Goal: Task Accomplishment & Management: Manage account settings

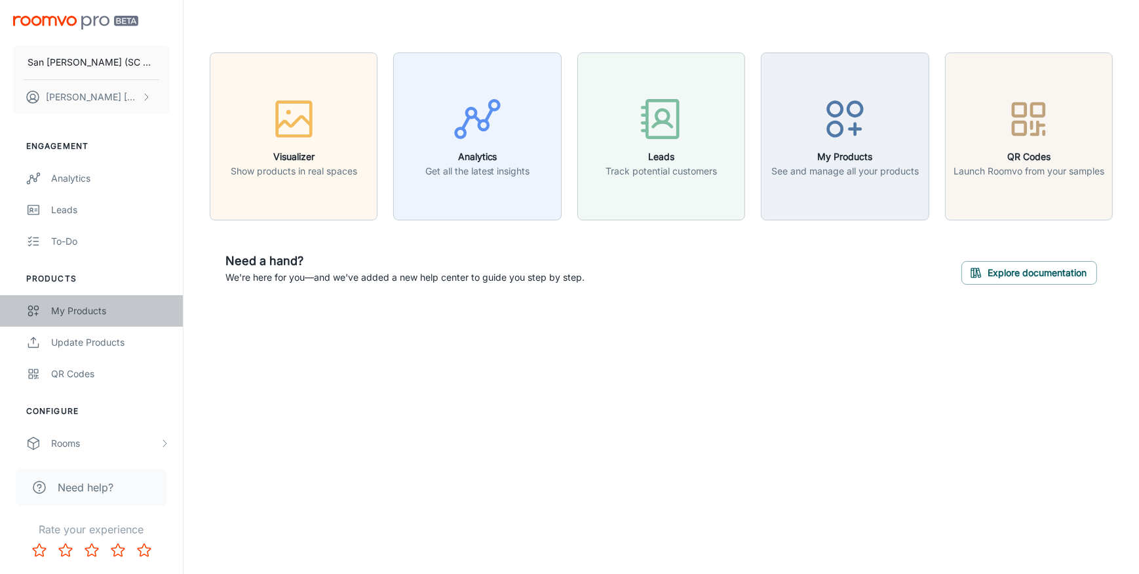
click at [62, 306] on div "My Products" at bounding box center [110, 310] width 119 height 14
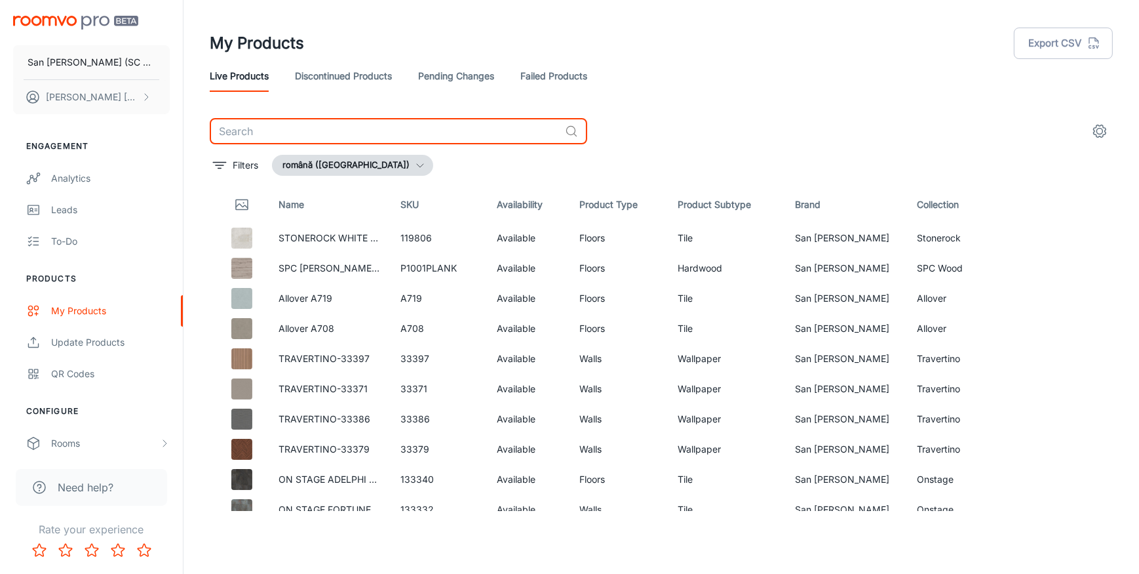
click at [353, 128] on input "text" at bounding box center [385, 131] width 350 height 26
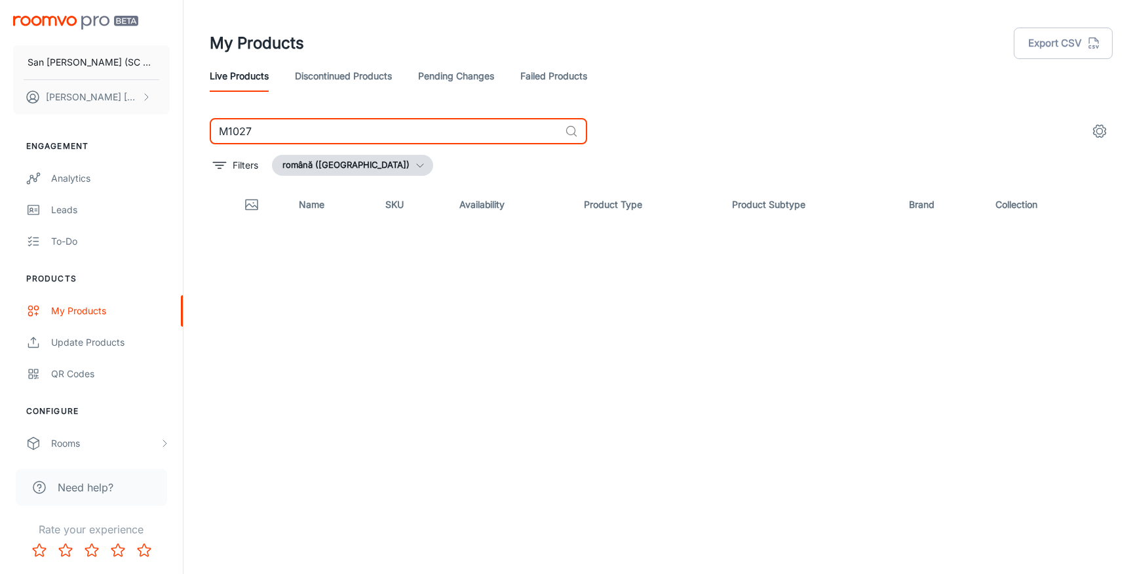
click at [353, 128] on input "M1027" at bounding box center [385, 131] width 350 height 26
drag, startPoint x: 247, startPoint y: 128, endPoint x: 333, endPoint y: 133, distance: 86.0
click at [333, 133] on input "M1027" at bounding box center [385, 131] width 350 height 26
type input "M1026"
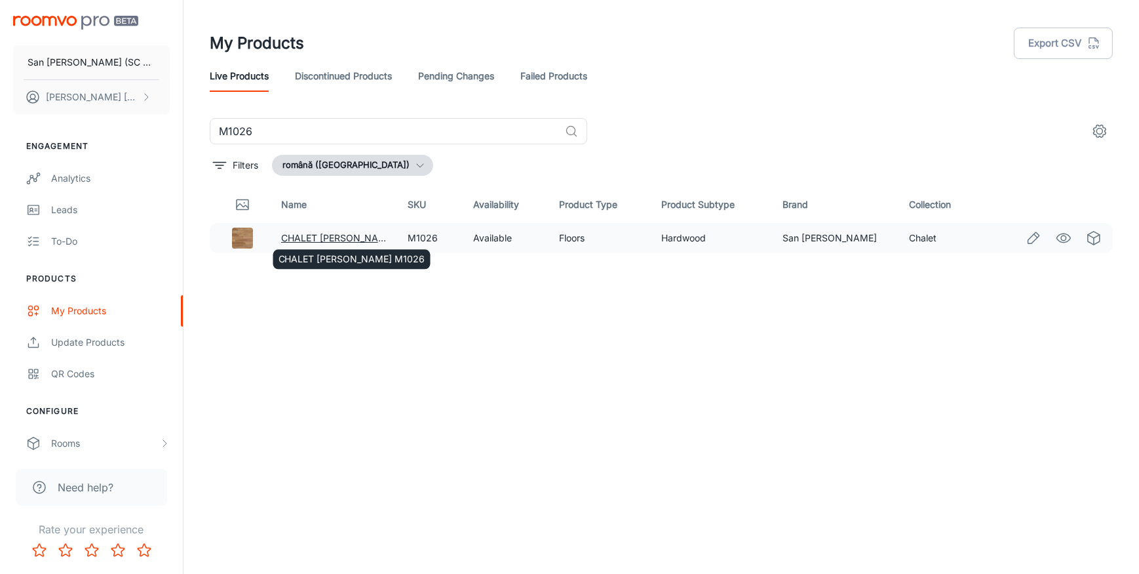
click at [328, 236] on link "CHALET Vivero Brown M1026" at bounding box center [354, 237] width 147 height 11
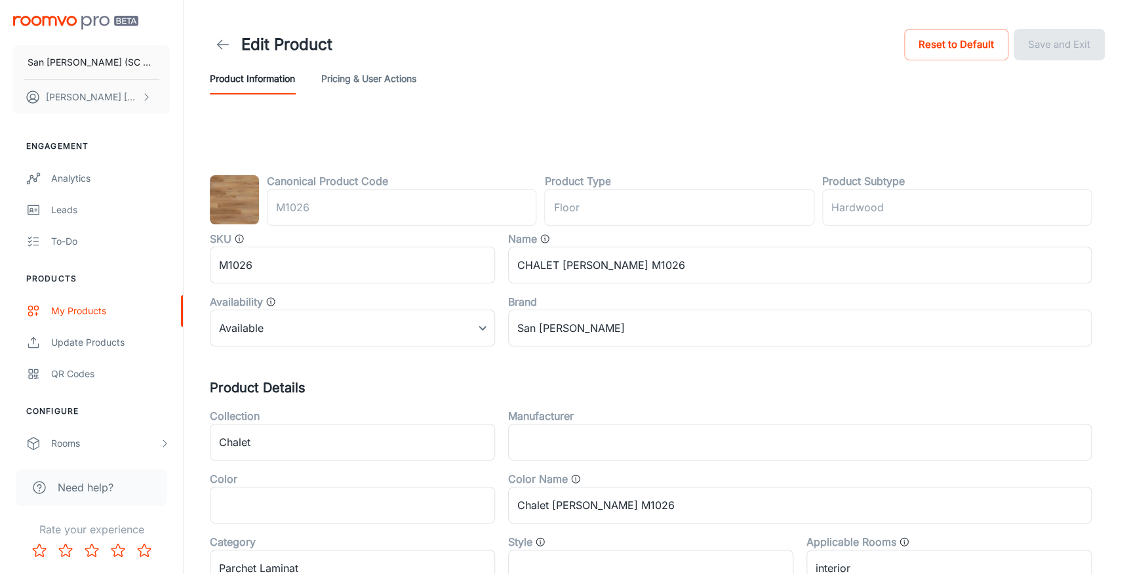
type input "podea"
type input "Lemn de esență tare"
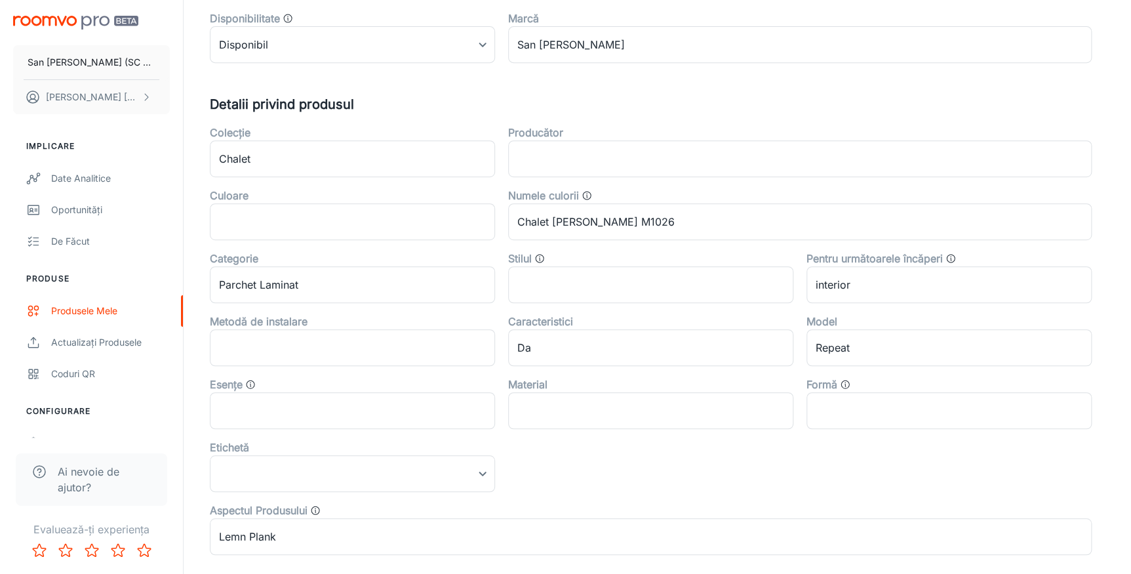
scroll to position [164, 0]
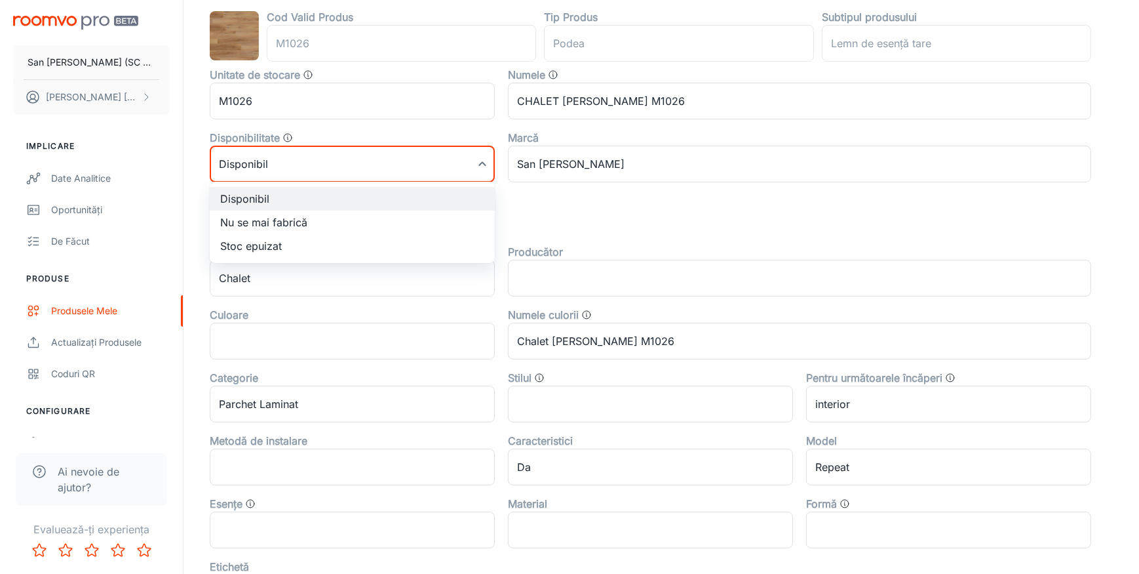
click at [479, 162] on body "San Marco Iasi (SC San Marco Design SRL) DANIEL BIZGA Implicare Date analitice …" at bounding box center [569, 123] width 1139 height 574
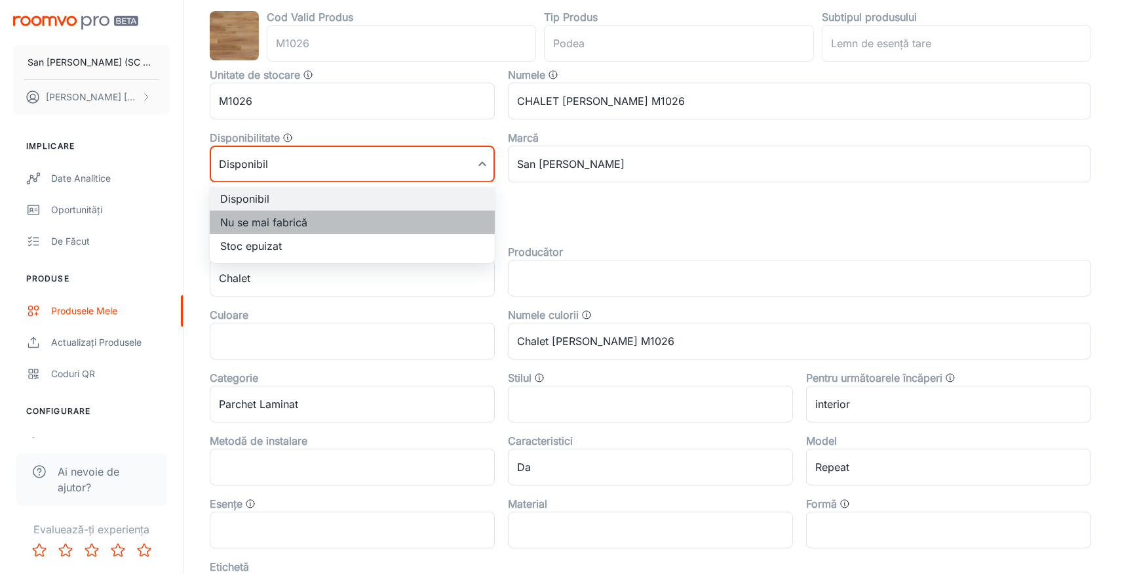
click at [269, 223] on li "Nu se mai fabrică" at bounding box center [352, 222] width 285 height 24
type input "1"
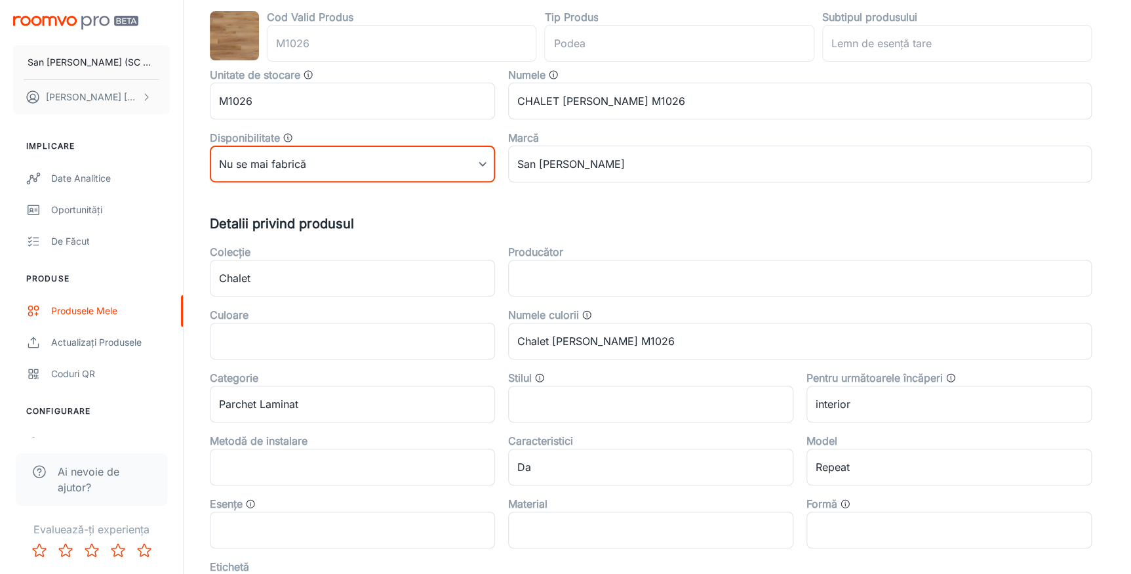
scroll to position [0, 0]
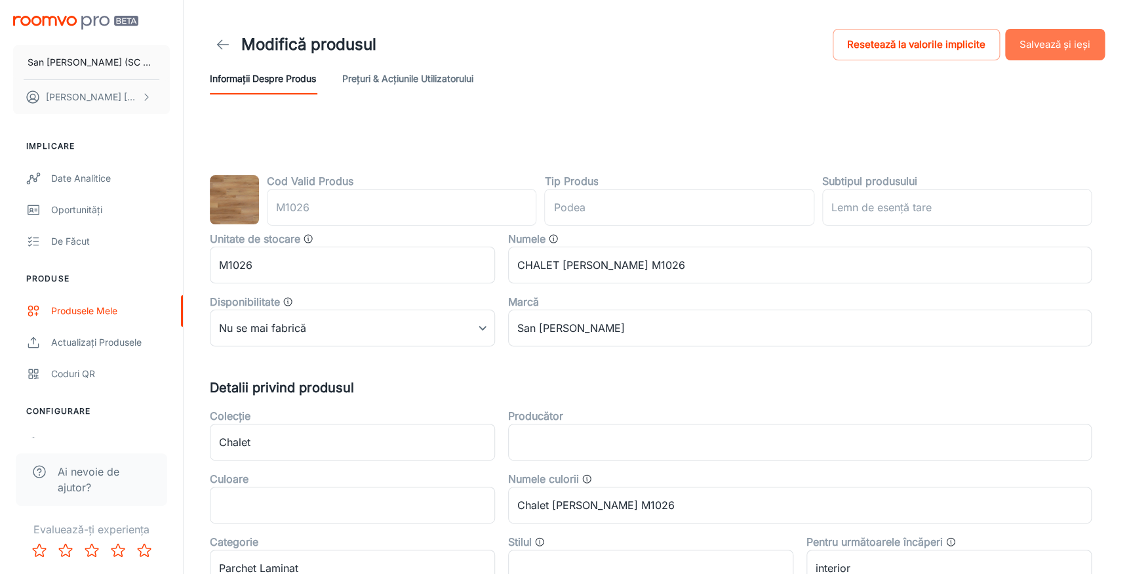
click at [1060, 43] on button "Salvează și ieși" at bounding box center [1055, 44] width 100 height 31
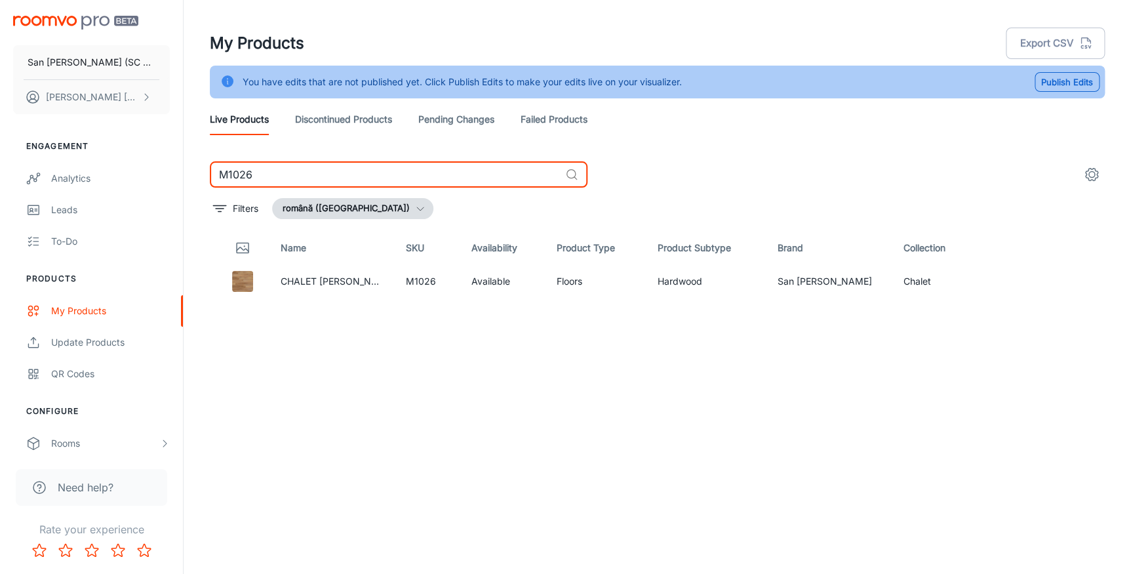
drag, startPoint x: 246, startPoint y: 174, endPoint x: 281, endPoint y: 176, distance: 34.1
click at [281, 176] on input "M1026" at bounding box center [385, 174] width 350 height 26
type input "M1022"
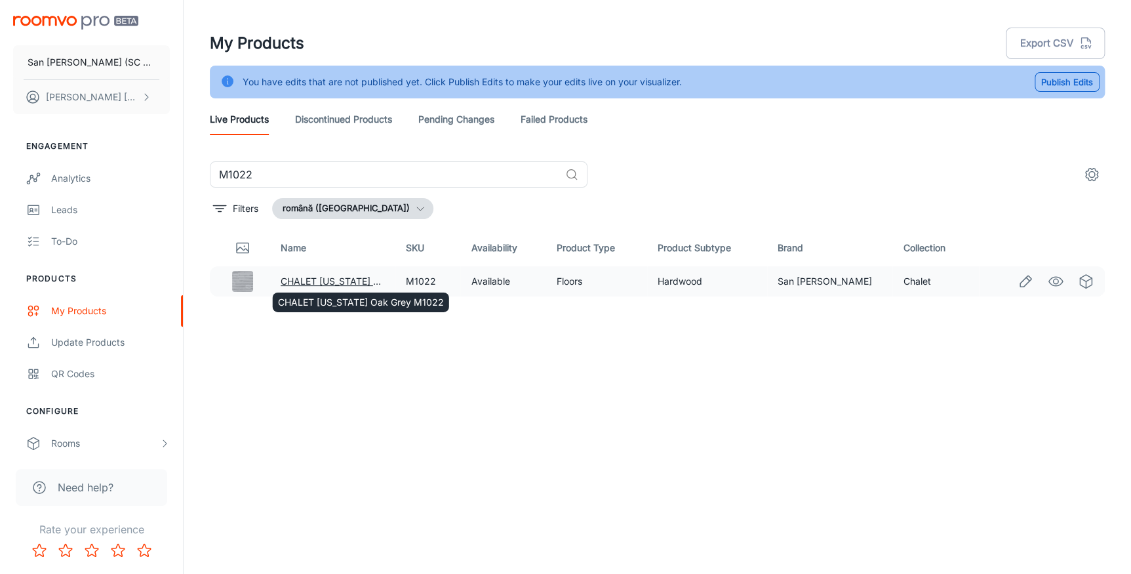
click at [342, 279] on link "CHALET Arizona Oak Grey M1022" at bounding box center [364, 280] width 166 height 11
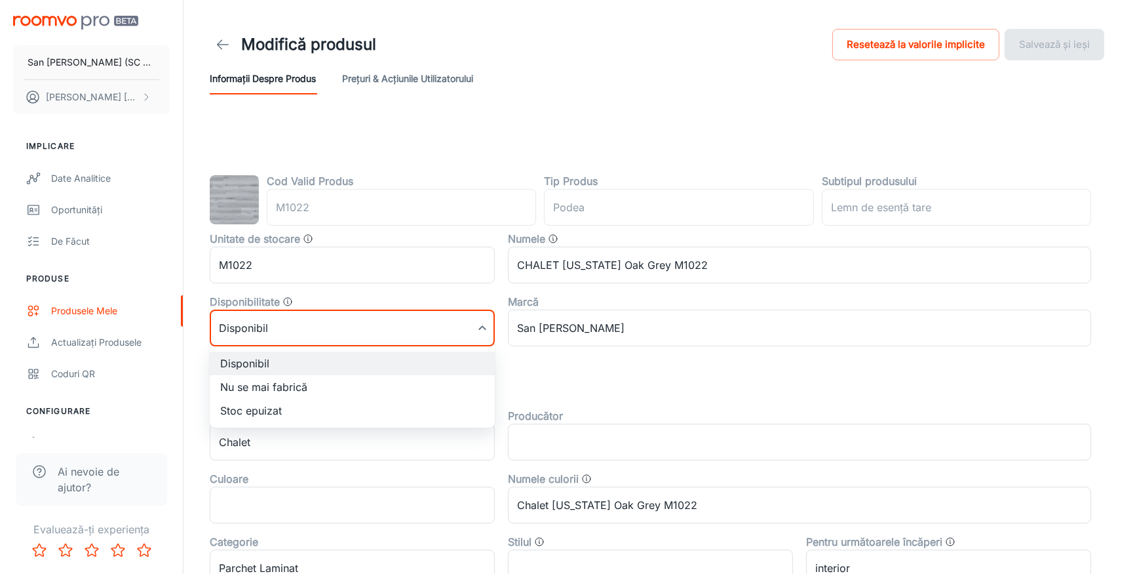
click at [392, 330] on body "San Marco Iasi (SC San Marco Design SRL) DANIEL BIZGA Implicare Date analitice …" at bounding box center [569, 287] width 1139 height 574
click at [288, 385] on li "Nu se mai fabrică" at bounding box center [352, 387] width 285 height 24
type input "1"
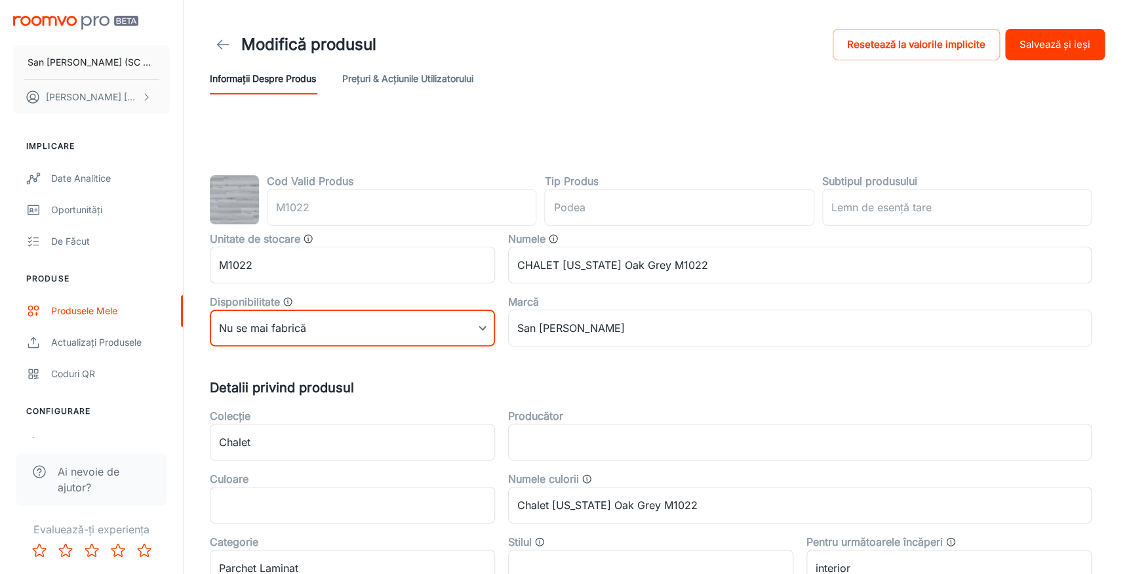
click at [1045, 46] on button "Salvează și ieși" at bounding box center [1055, 44] width 100 height 31
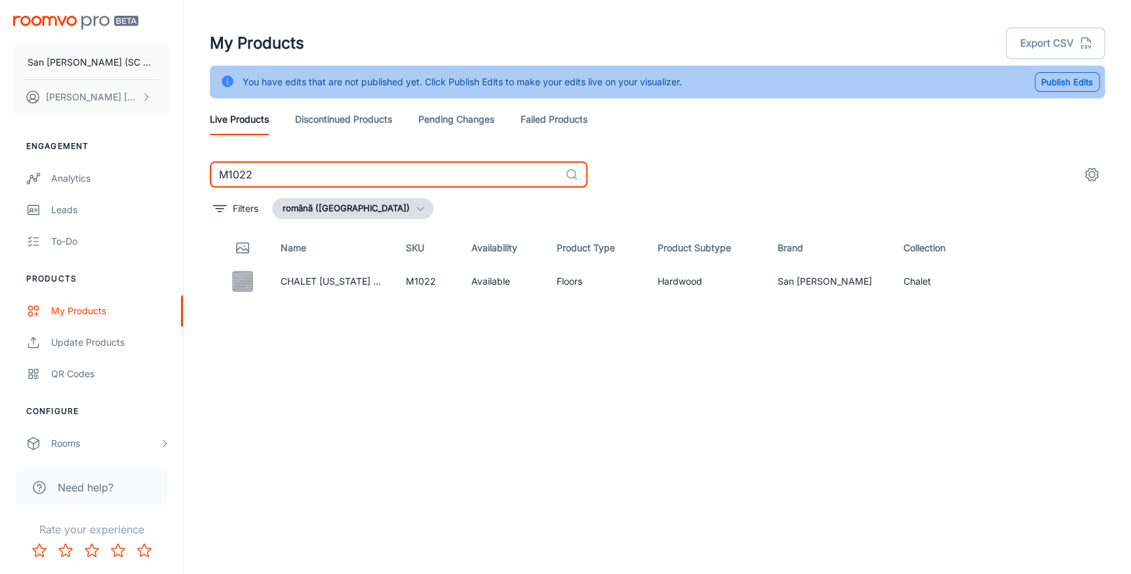
drag, startPoint x: 244, startPoint y: 176, endPoint x: 294, endPoint y: 166, distance: 51.3
click at [294, 166] on input "M1022" at bounding box center [385, 174] width 350 height 26
type input "M1023"
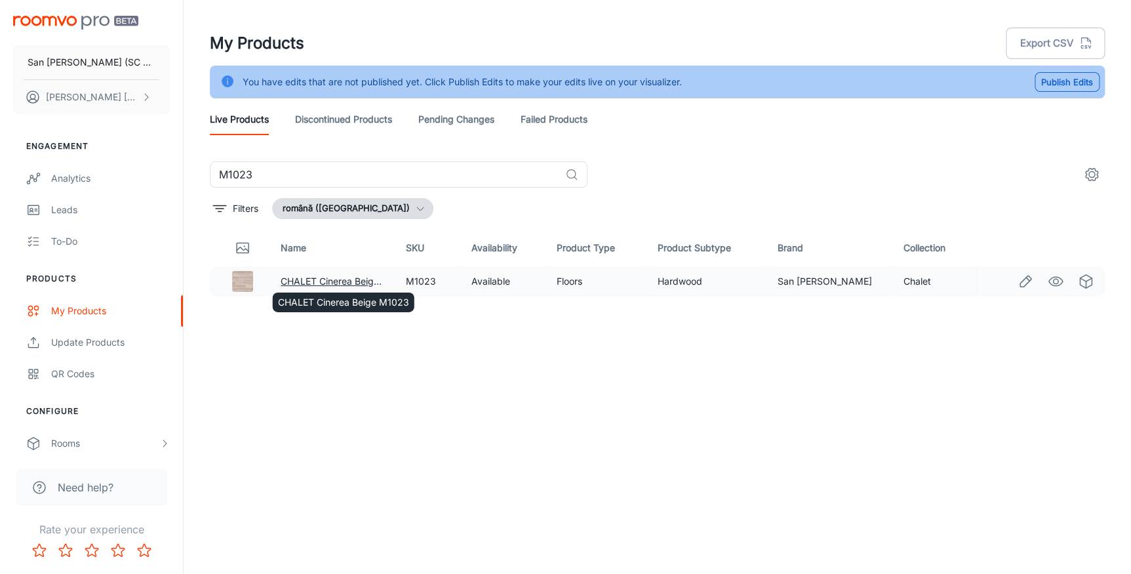
click at [339, 281] on link "CHALET Cinerea Beige M1023" at bounding box center [346, 280] width 131 height 11
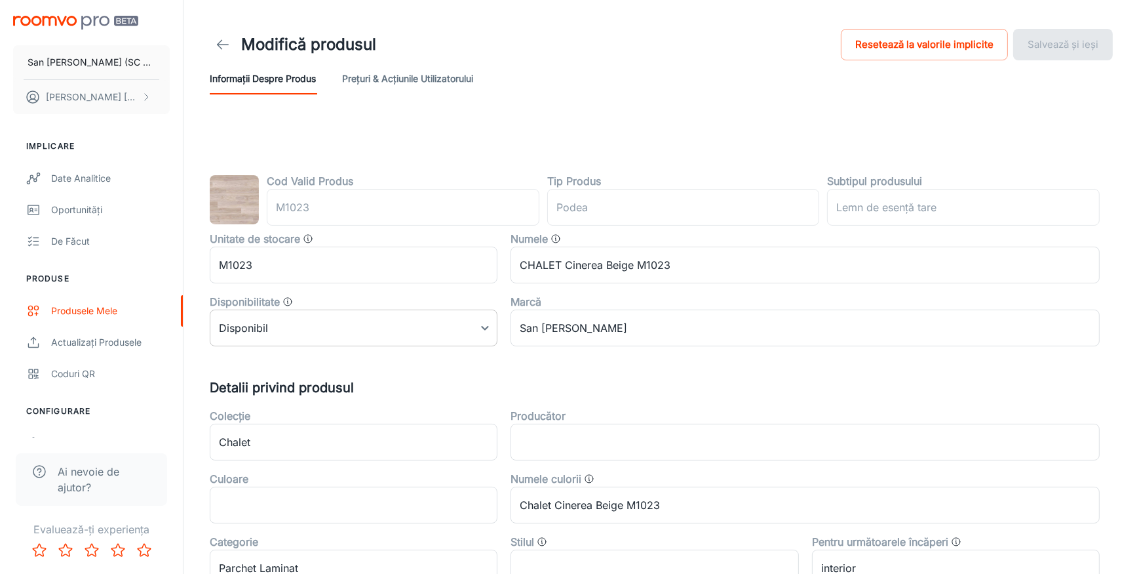
click at [341, 321] on body "San Marco Iasi (SC San Marco Design SRL) DANIEL BIZGA Implicare Date analitice …" at bounding box center [569, 287] width 1139 height 574
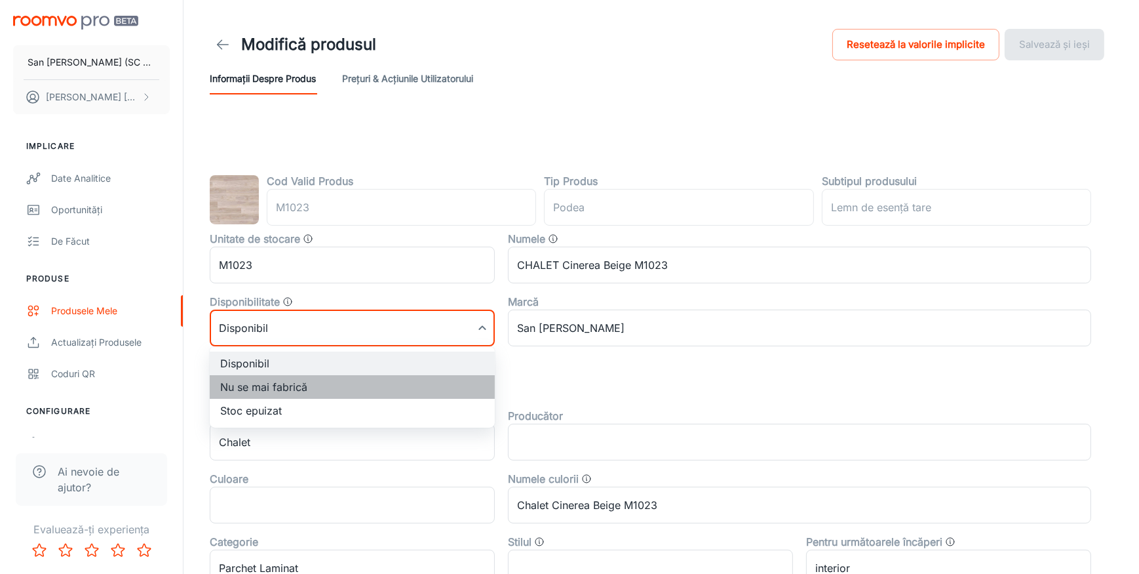
click at [257, 383] on li "Nu se mai fabrică" at bounding box center [352, 387] width 285 height 24
type input "1"
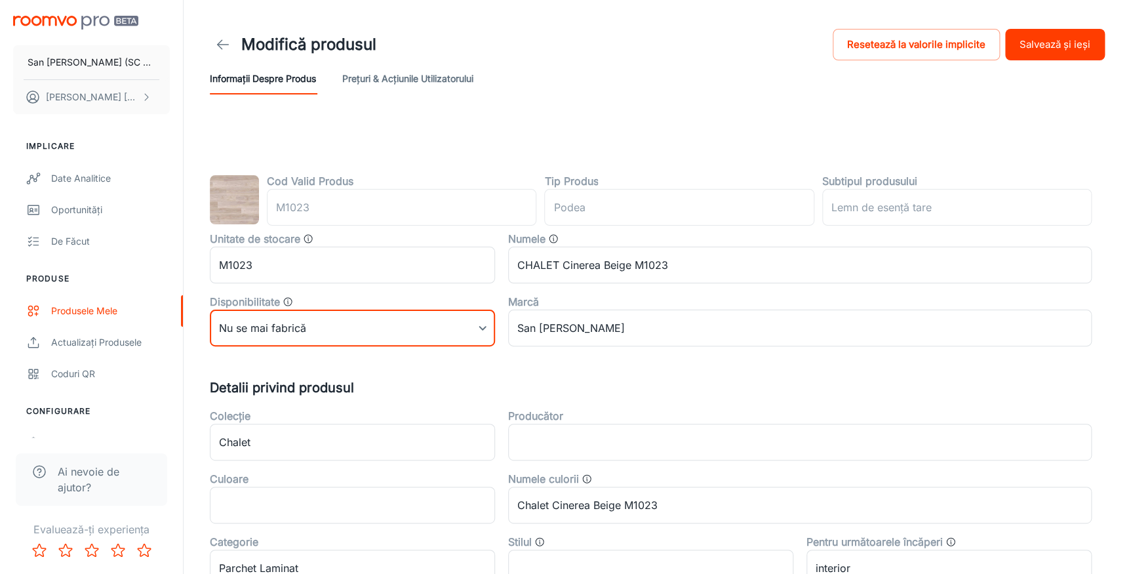
click at [1051, 45] on button "Salvează și ieși" at bounding box center [1055, 44] width 100 height 31
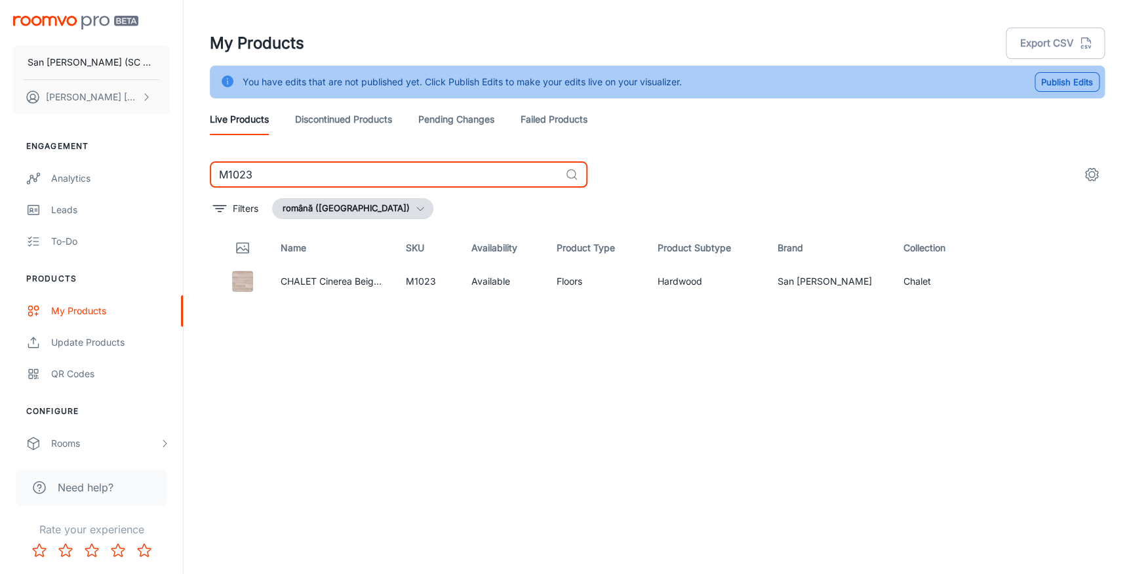
drag, startPoint x: 239, startPoint y: 177, endPoint x: 315, endPoint y: 173, distance: 76.1
click at [315, 173] on input "M1023" at bounding box center [385, 174] width 350 height 26
type input "M1008"
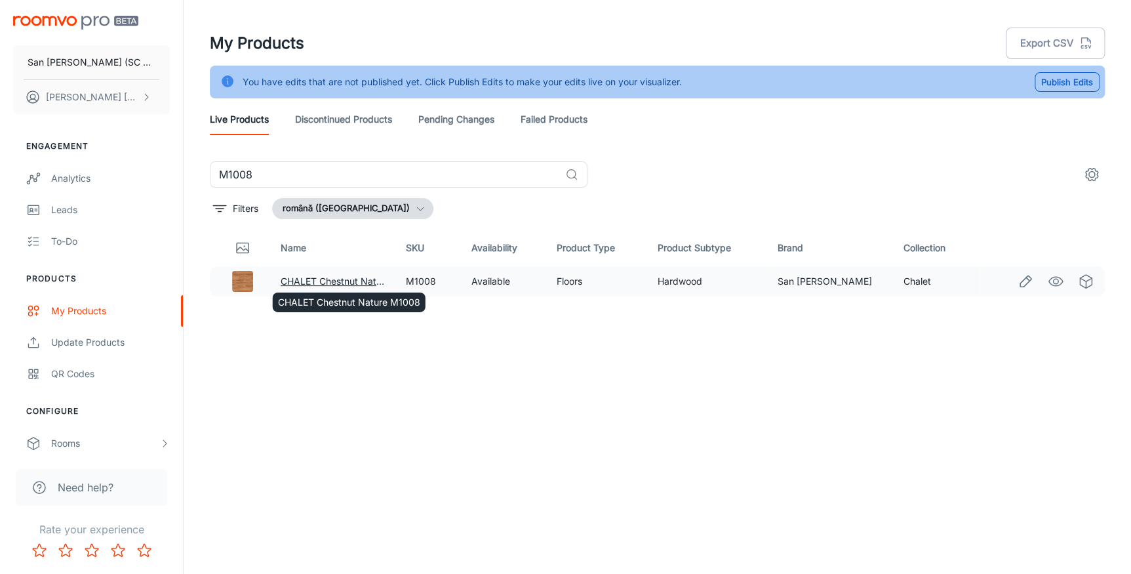
click at [340, 279] on link "CHALET Chestnut Nature M1008" at bounding box center [352, 280] width 142 height 11
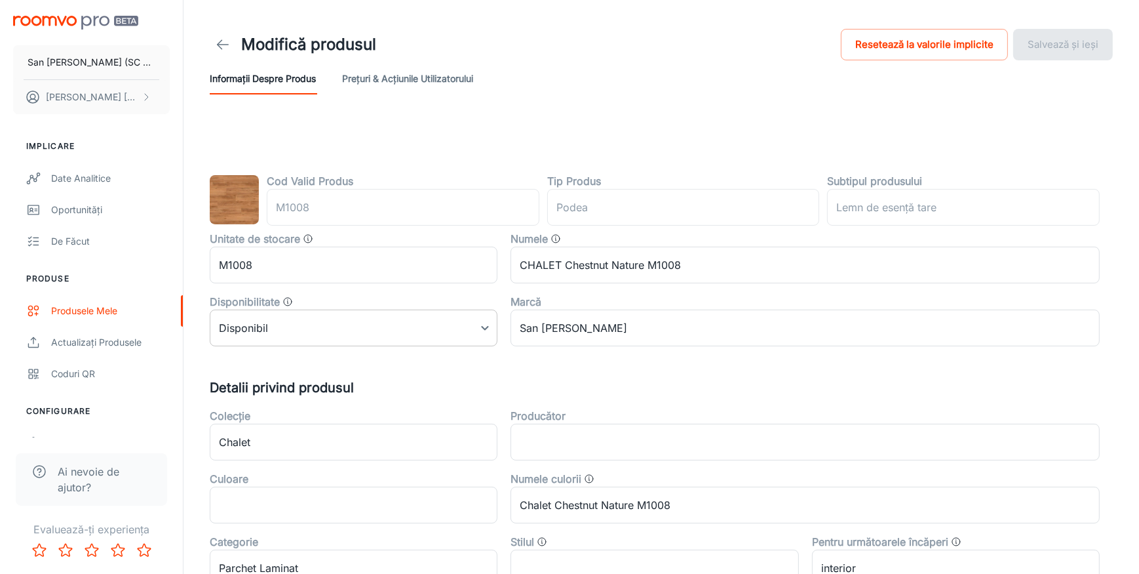
click at [303, 331] on body "San Marco Iasi (SC San Marco Design SRL) DANIEL BIZGA Implicare Date analitice …" at bounding box center [569, 287] width 1139 height 574
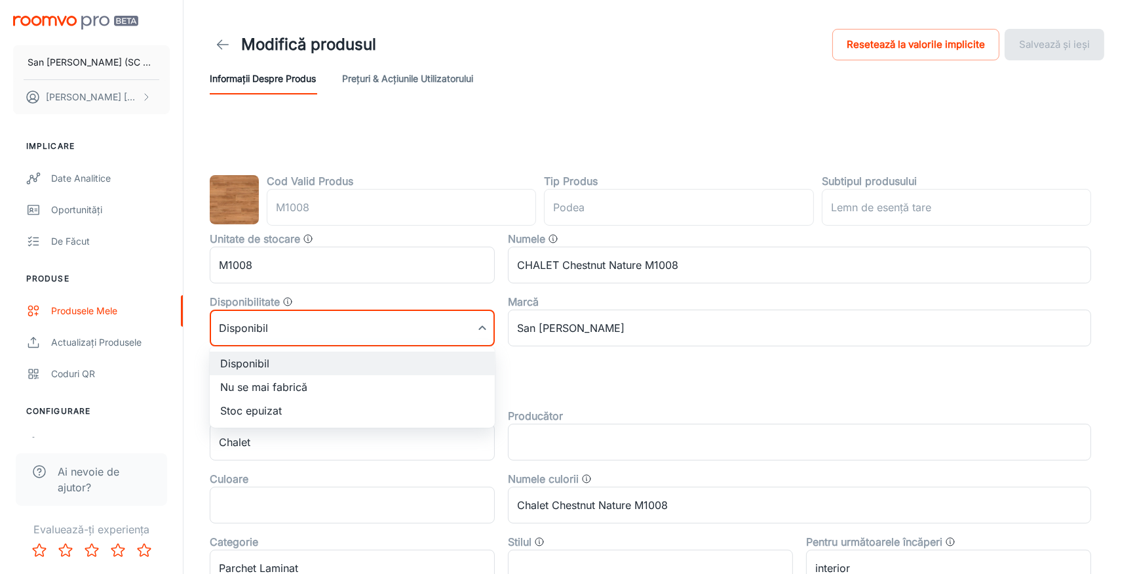
click at [235, 387] on li "Nu se mai fabrică" at bounding box center [352, 387] width 285 height 24
type input "1"
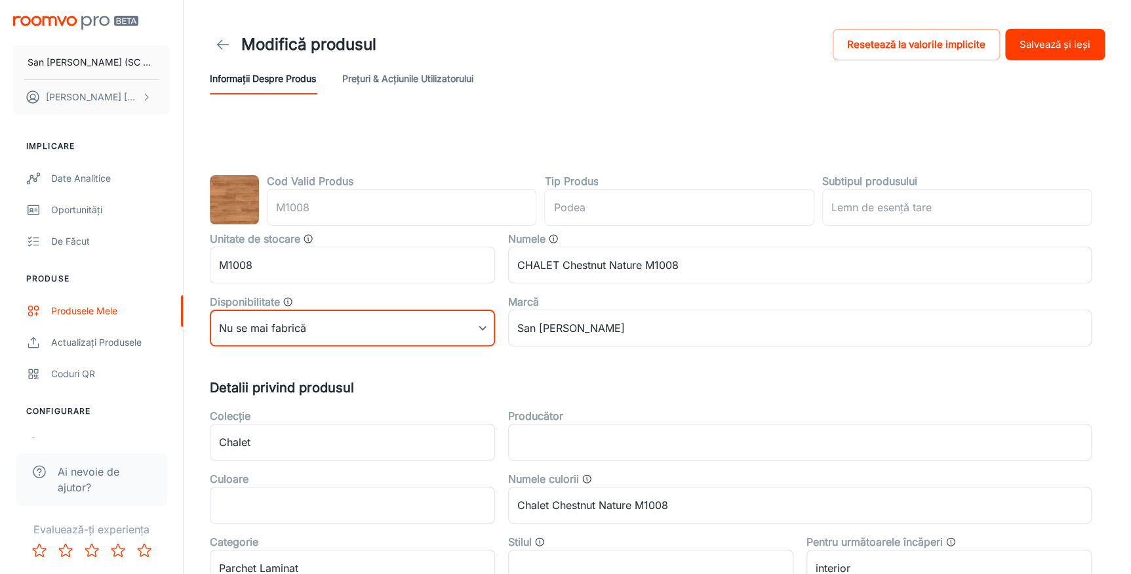
click at [1042, 45] on button "Salvează și ieși" at bounding box center [1055, 44] width 100 height 31
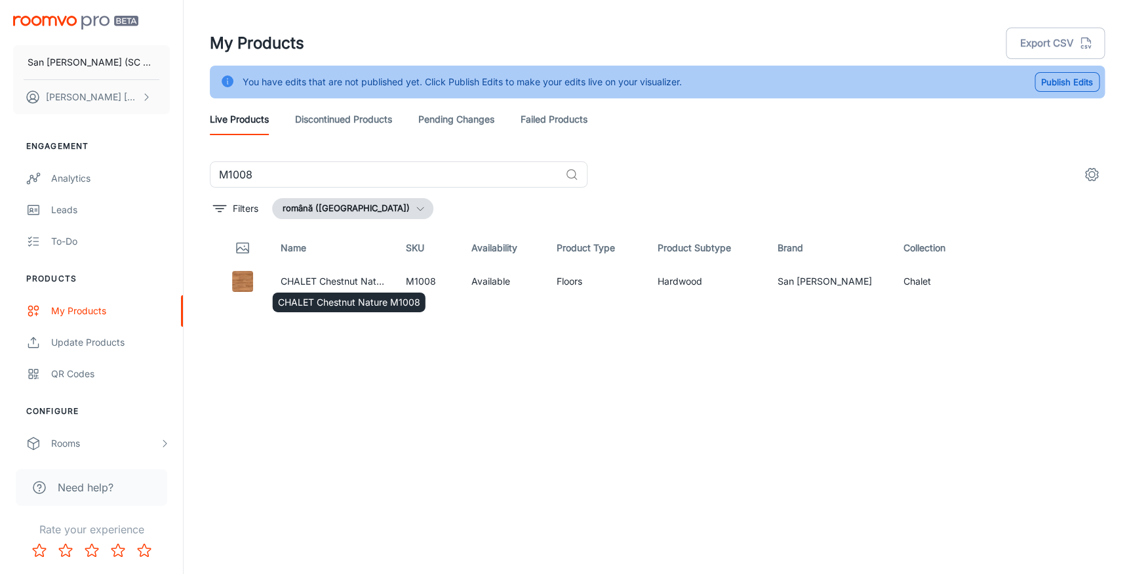
click at [311, 284] on div "CHALET Chestnut Nature M1008" at bounding box center [348, 298] width 155 height 30
click at [303, 279] on link "CHALET Chestnut Nature M1008" at bounding box center [352, 280] width 142 height 11
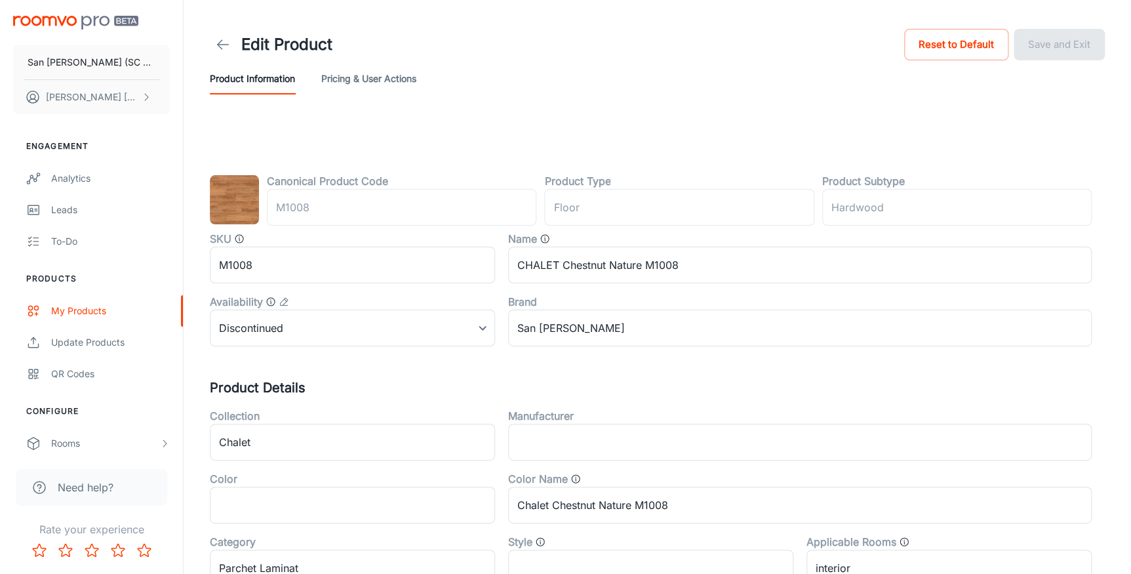
type input "podea"
type input "Lemn de esență tare"
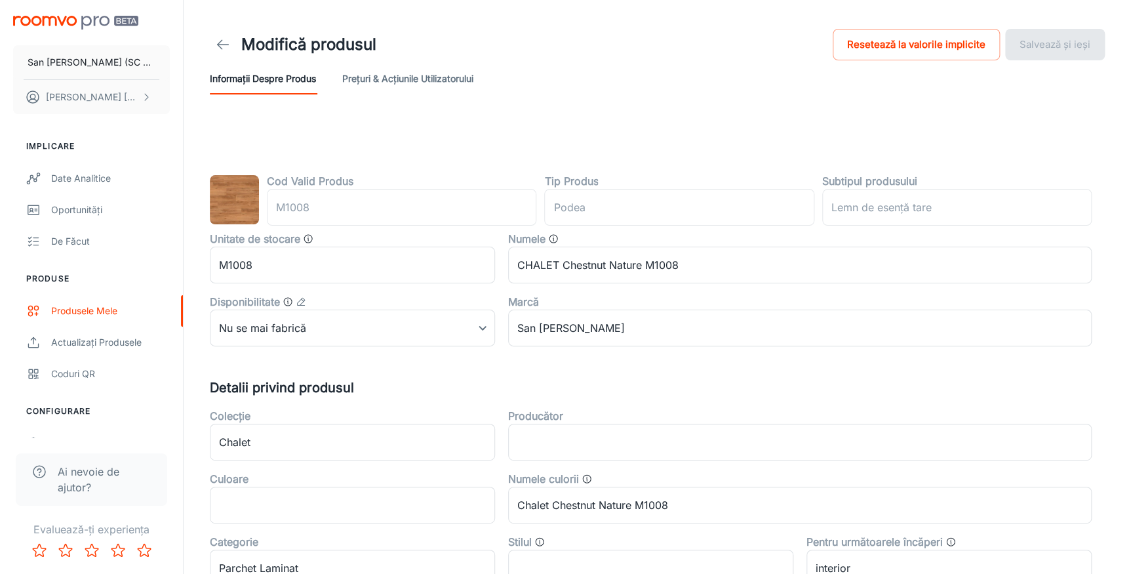
click at [419, 75] on button "Prețuri & Acțiunile utilizatorului" at bounding box center [407, 78] width 131 height 31
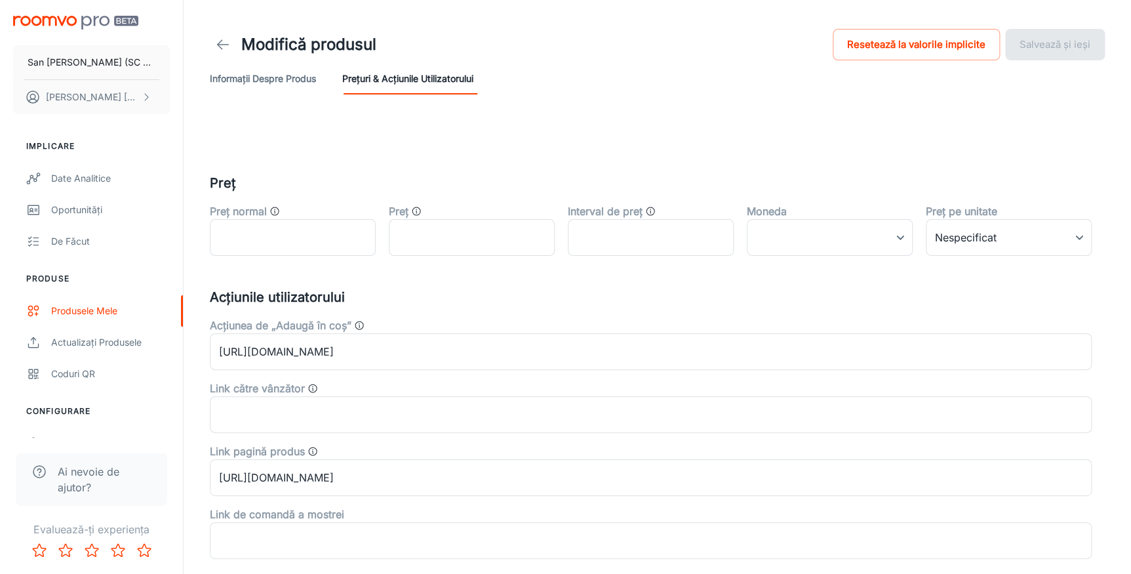
click at [287, 81] on button "Informații despre produs" at bounding box center [263, 78] width 106 height 31
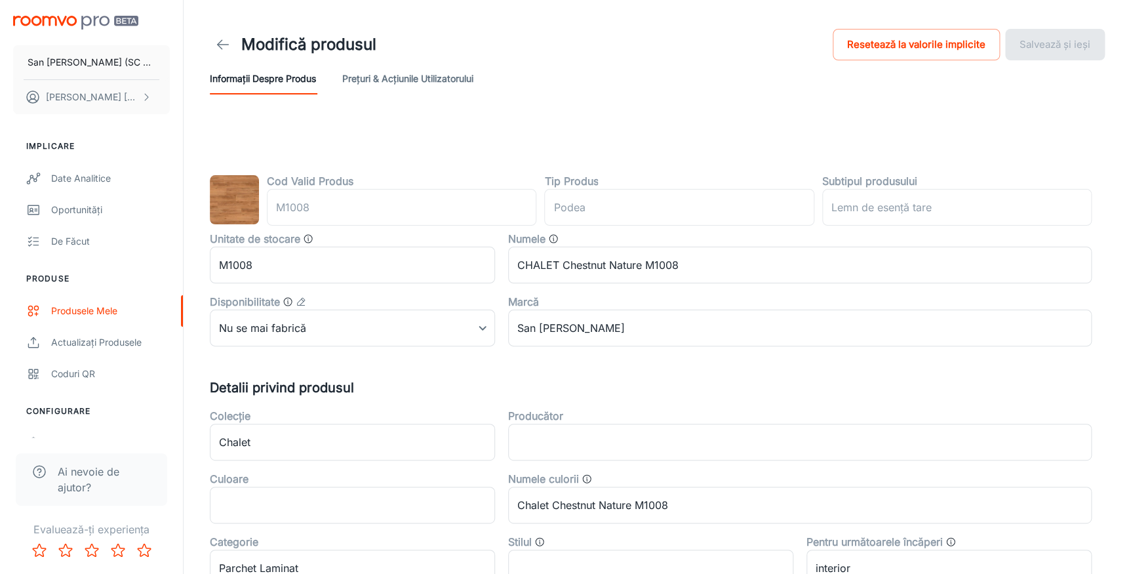
click at [220, 45] on icon at bounding box center [223, 45] width 16 height 16
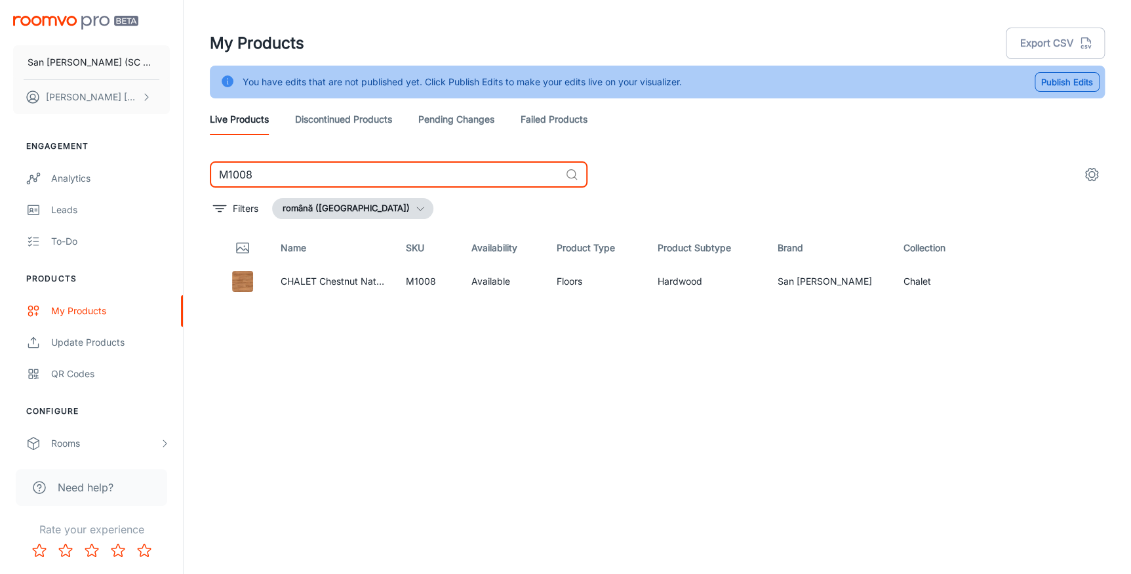
drag, startPoint x: 239, startPoint y: 174, endPoint x: 370, endPoint y: 173, distance: 131.1
click at [370, 173] on input "M1008" at bounding box center [385, 174] width 350 height 26
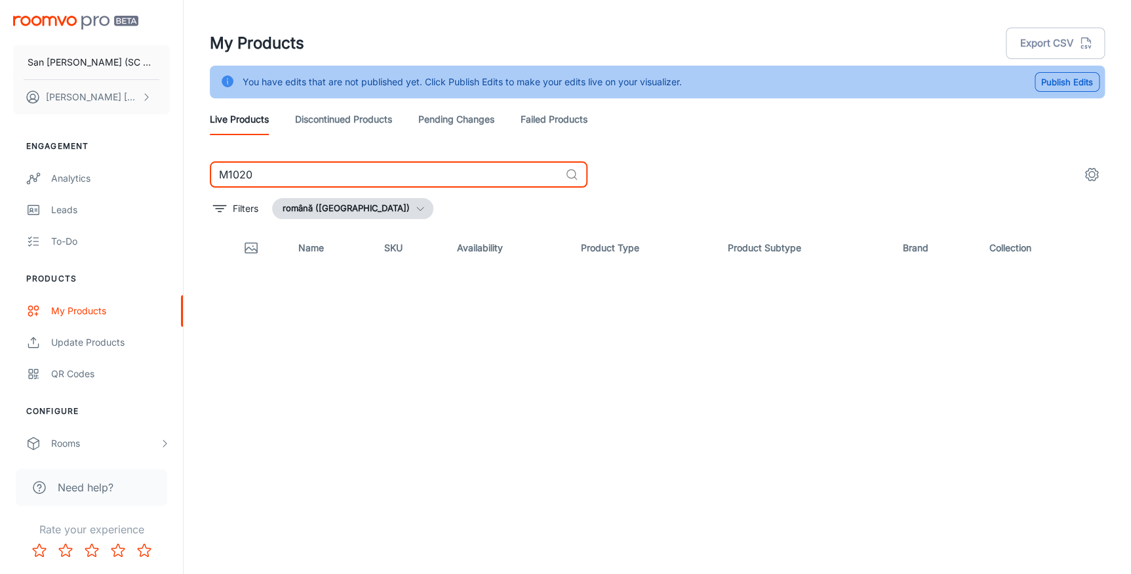
click at [402, 336] on div "Name SKU Availability Product Type Product Subtype Brand Collection" at bounding box center [657, 391] width 895 height 324
drag, startPoint x: 246, startPoint y: 174, endPoint x: 306, endPoint y: 164, distance: 61.2
click at [306, 164] on input "M1020" at bounding box center [385, 174] width 350 height 26
click at [306, 163] on input "M80642" at bounding box center [385, 174] width 350 height 26
click at [488, 399] on div "Name SKU Availability Product Type Product Subtype Brand Collection" at bounding box center [657, 391] width 895 height 324
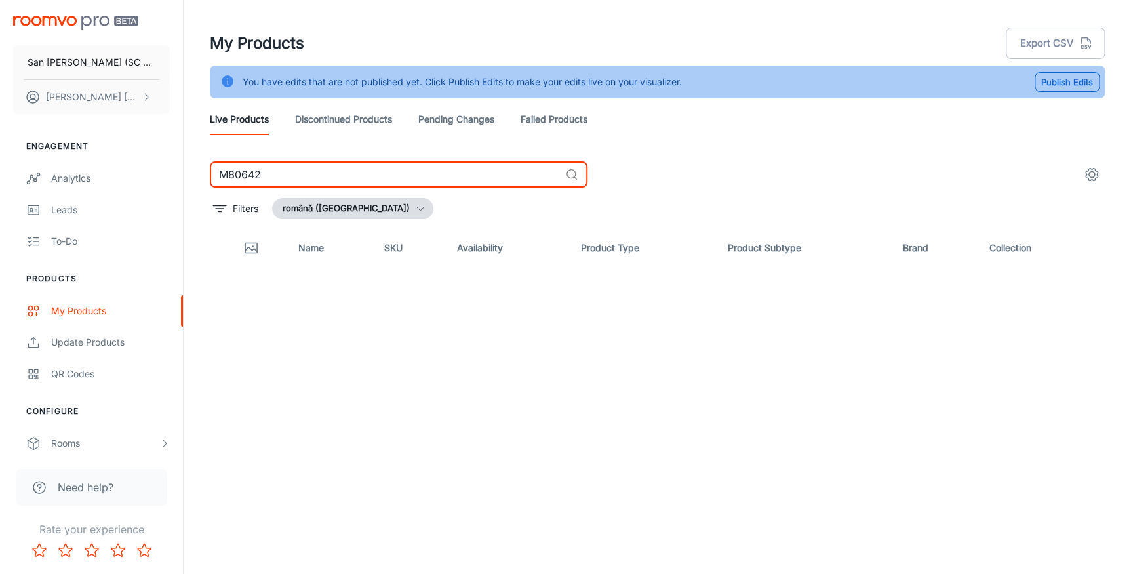
drag, startPoint x: 229, startPoint y: 173, endPoint x: 313, endPoint y: 167, distance: 84.1
click at [313, 167] on input "M80642" at bounding box center [385, 174] width 350 height 26
drag, startPoint x: 237, startPoint y: 178, endPoint x: 332, endPoint y: 174, distance: 95.1
click at [332, 174] on input "M3860" at bounding box center [385, 174] width 350 height 26
click at [332, 174] on input "M3678" at bounding box center [385, 174] width 350 height 26
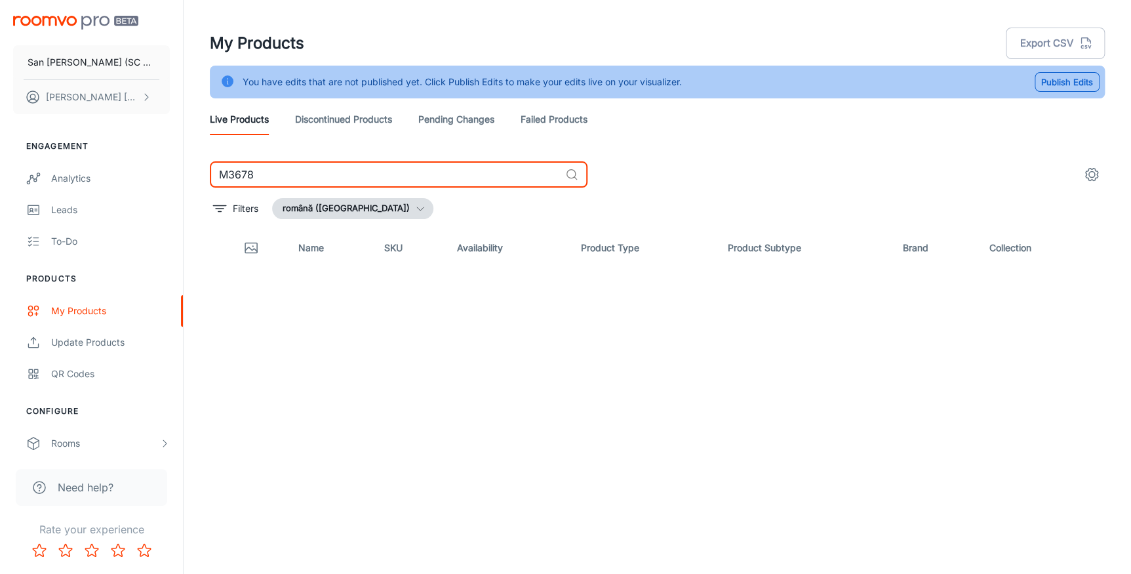
drag, startPoint x: 229, startPoint y: 176, endPoint x: 325, endPoint y: 168, distance: 96.0
click at [325, 168] on input "M3678" at bounding box center [385, 174] width 350 height 26
drag, startPoint x: 229, startPoint y: 176, endPoint x: 302, endPoint y: 169, distance: 73.1
click at [302, 169] on input "M80722" at bounding box center [385, 174] width 350 height 26
type input "M3074"
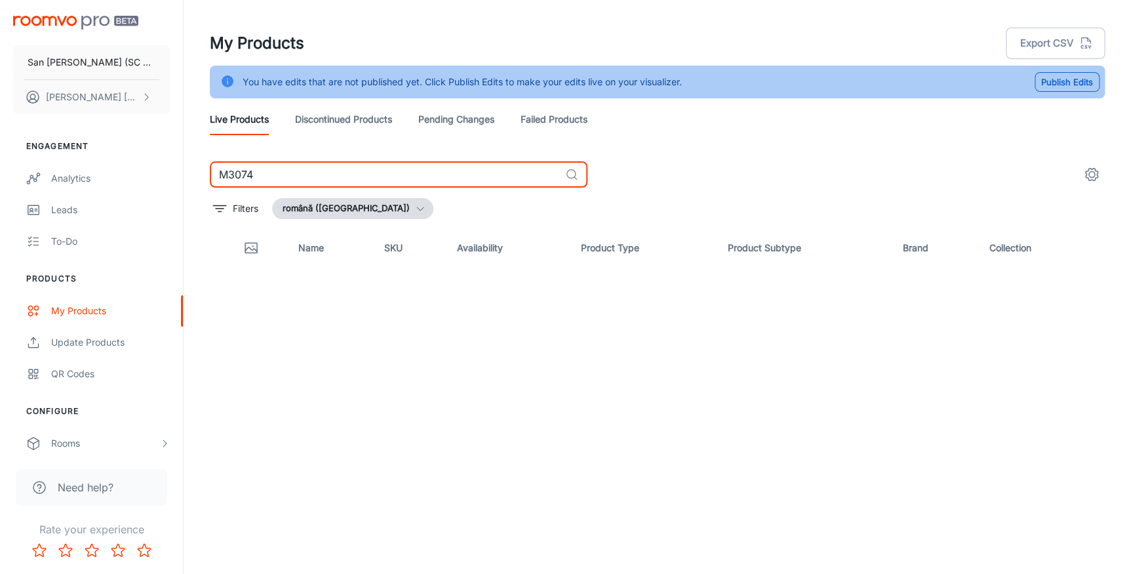
click at [507, 315] on div "Name SKU Availability Product Type Product Subtype Brand Collection" at bounding box center [657, 391] width 895 height 324
